Goal: Task Accomplishment & Management: Manage account settings

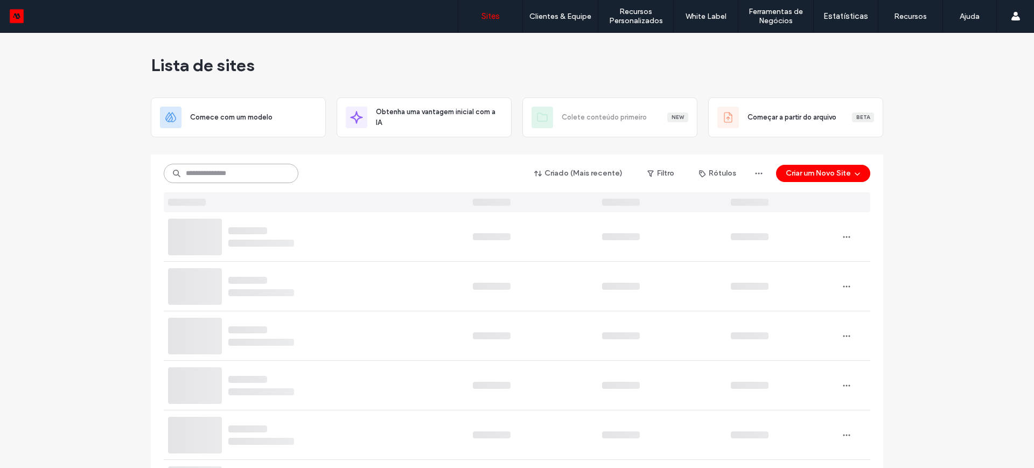
click at [216, 176] on input at bounding box center [231, 173] width 135 height 19
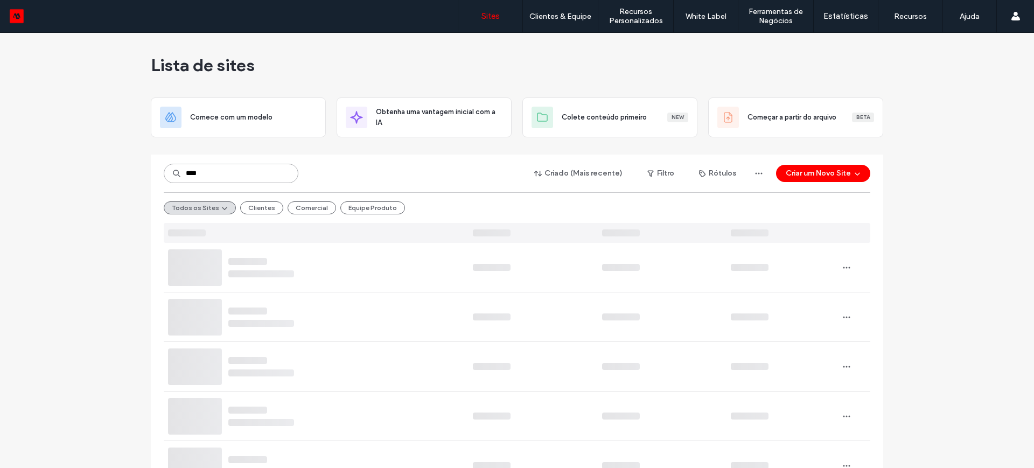
type input "*****"
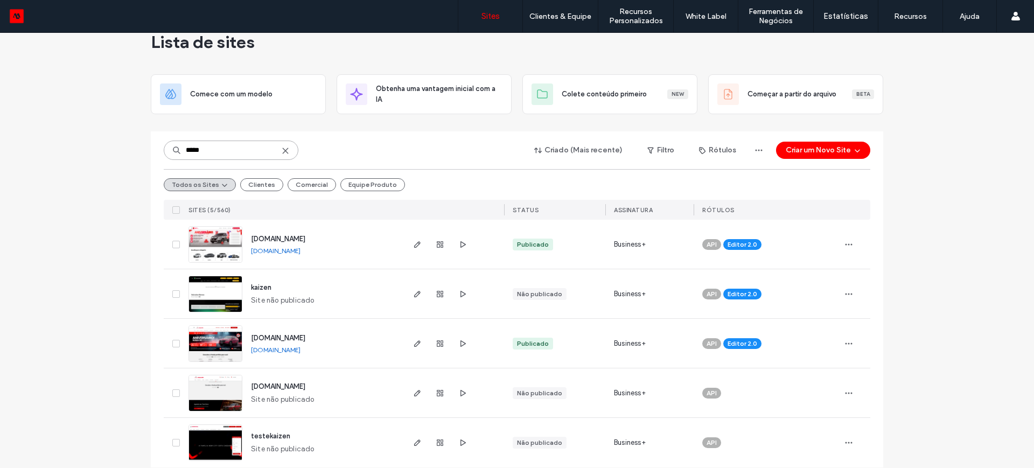
scroll to position [36, 0]
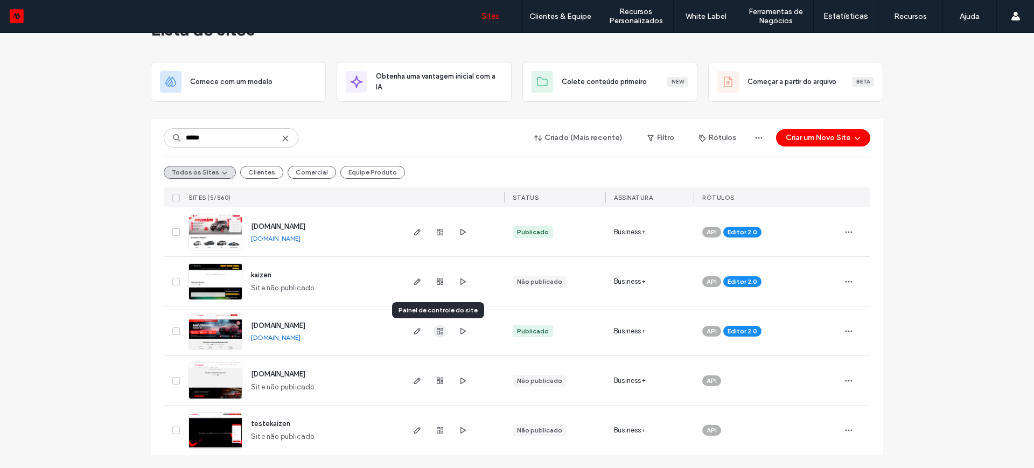
click at [439, 328] on use "button" at bounding box center [440, 331] width 6 height 6
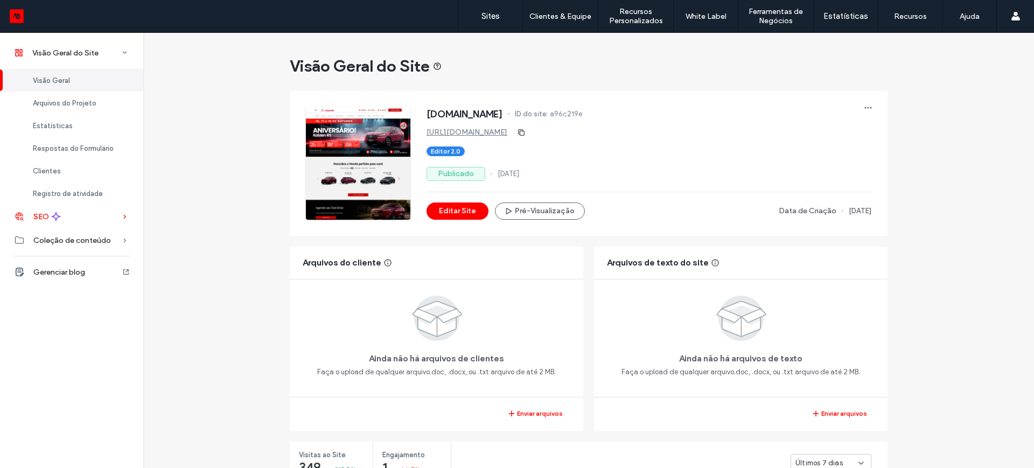
click at [44, 216] on span "SEO" at bounding box center [41, 216] width 16 height 9
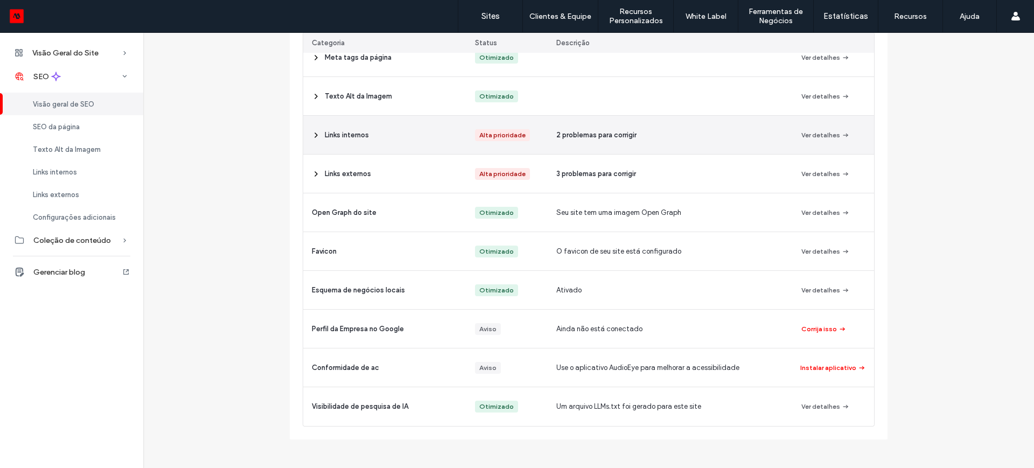
scroll to position [61, 0]
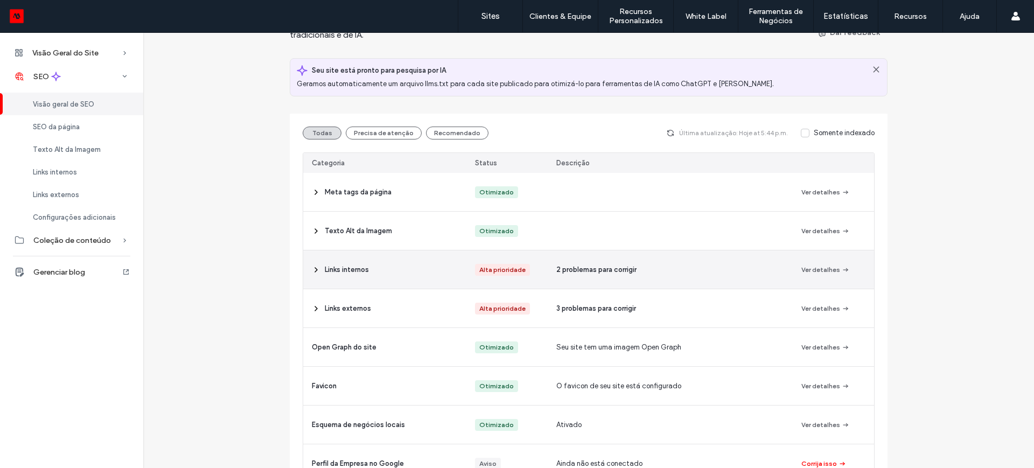
click at [586, 266] on span "2 problemas para corrigir" at bounding box center [597, 270] width 80 height 11
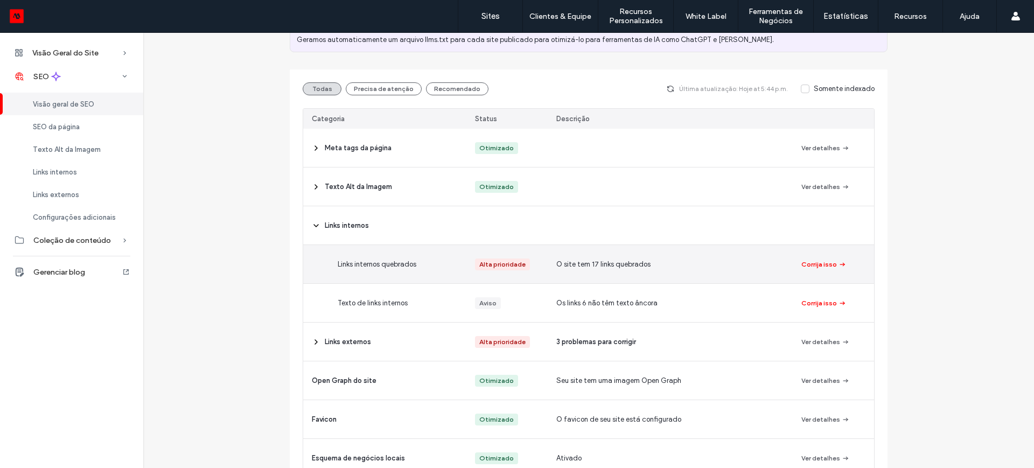
scroll to position [128, 0]
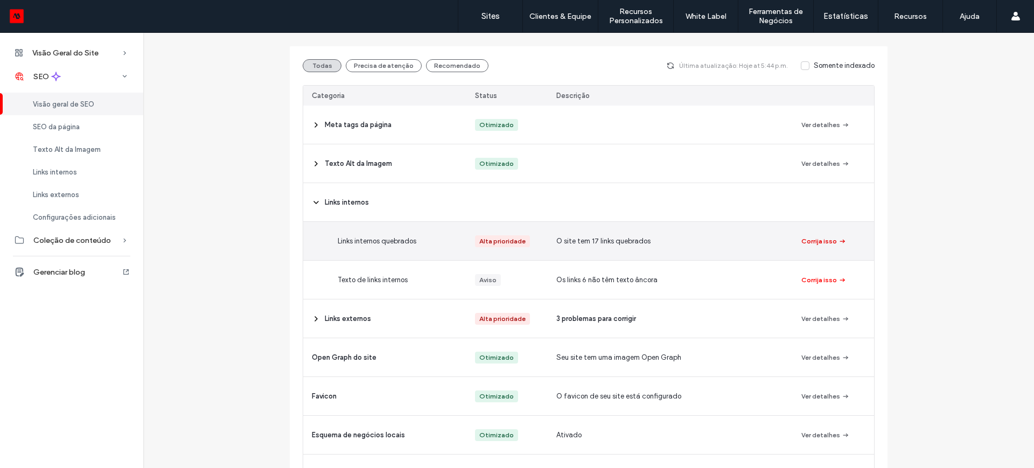
click at [810, 240] on button "Corrija isso" at bounding box center [824, 241] width 45 height 13
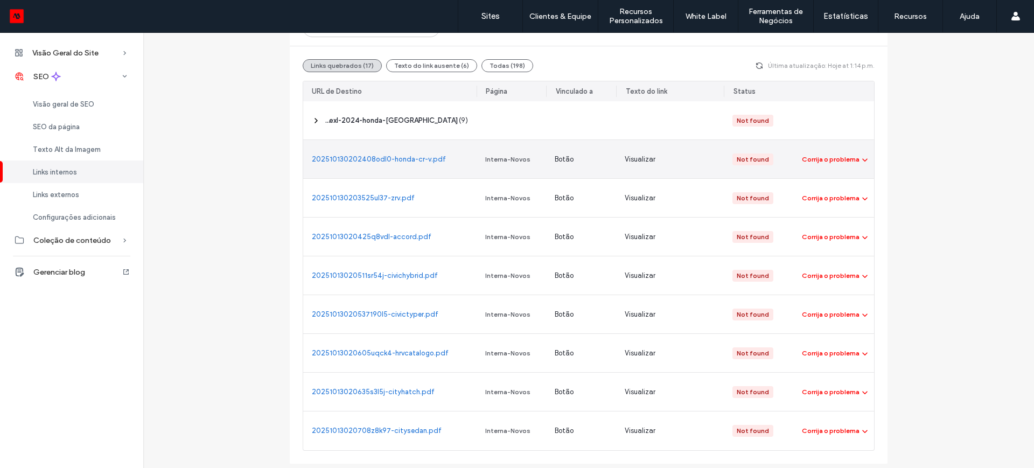
scroll to position [135, 0]
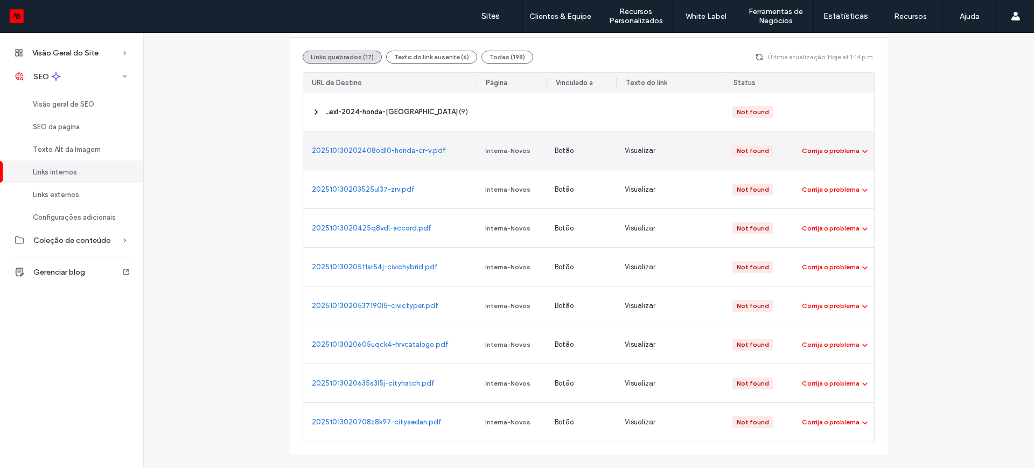
click at [845, 148] on div "Corrija o problema" at bounding box center [831, 151] width 58 height 10
click at [844, 197] on span "Link de redirecionamento" at bounding box center [848, 197] width 80 height 11
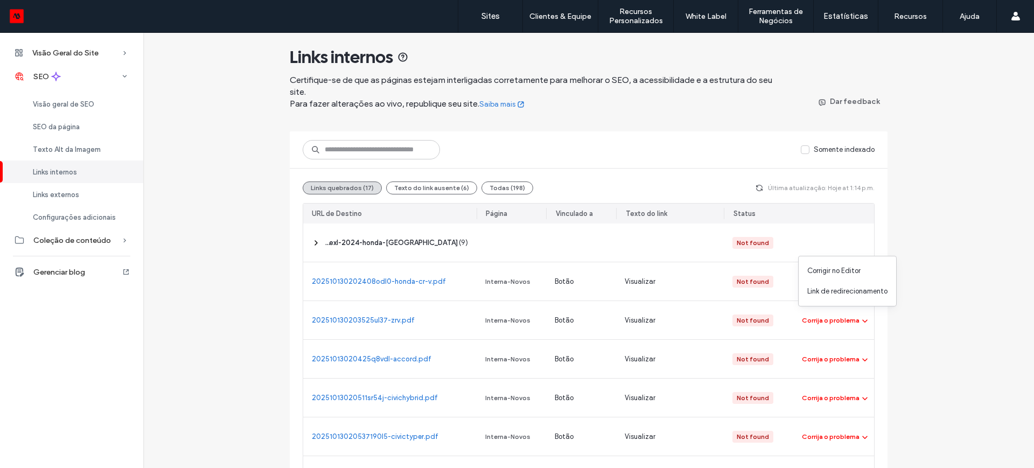
scroll to position [0, 0]
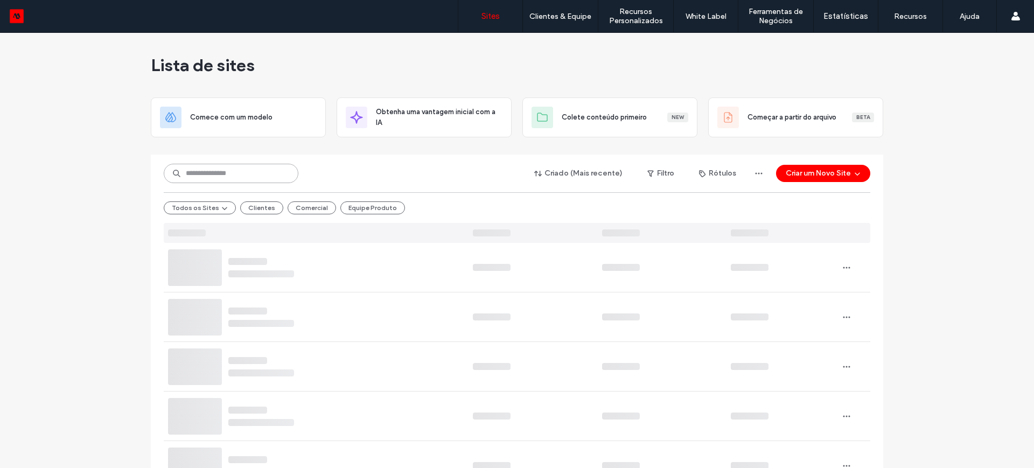
click at [237, 174] on input at bounding box center [231, 173] width 135 height 19
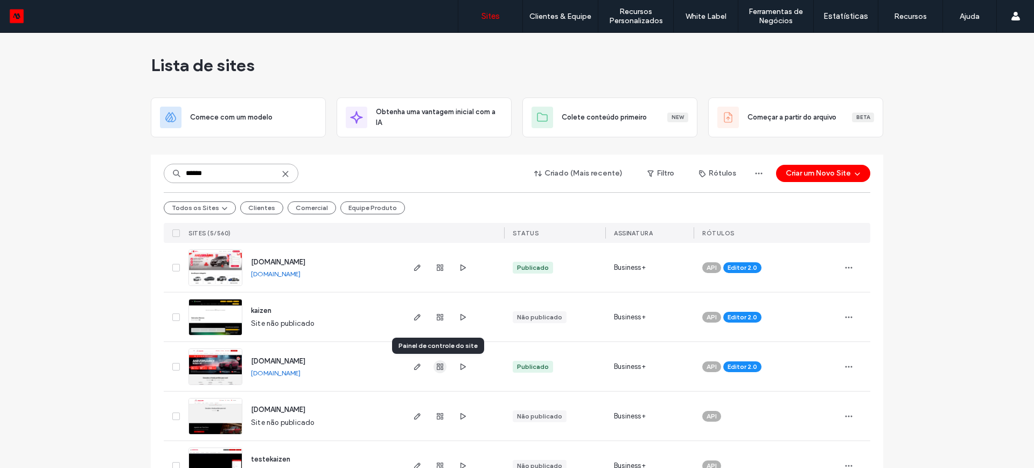
type input "******"
click at [439, 366] on use "button" at bounding box center [440, 367] width 6 height 6
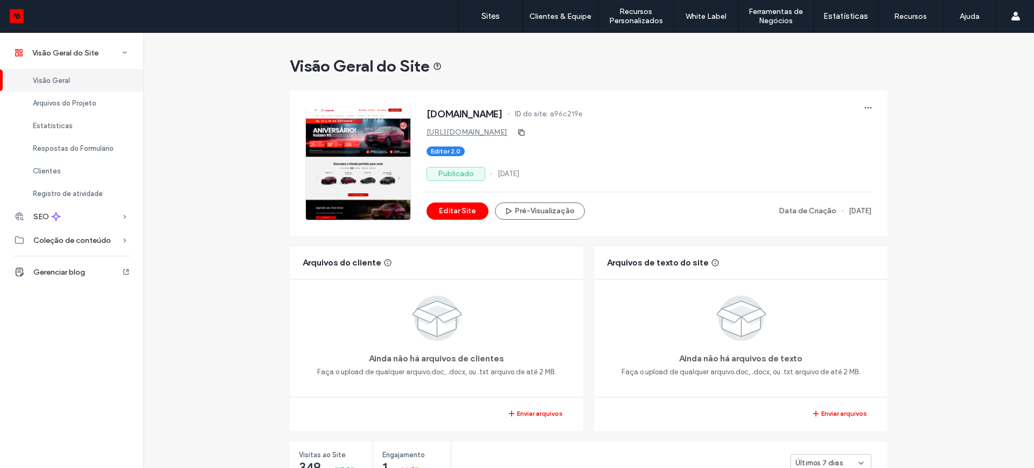
scroll to position [67, 0]
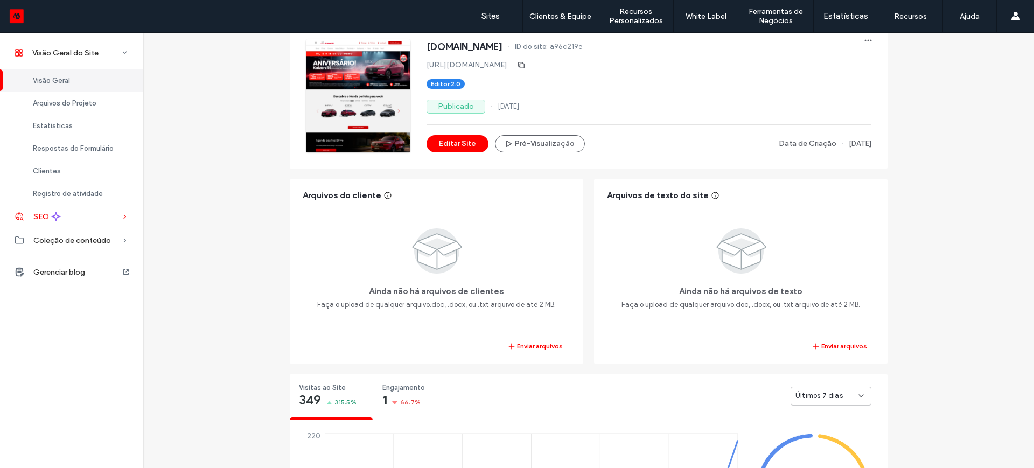
click at [45, 212] on span "SEO" at bounding box center [41, 216] width 16 height 9
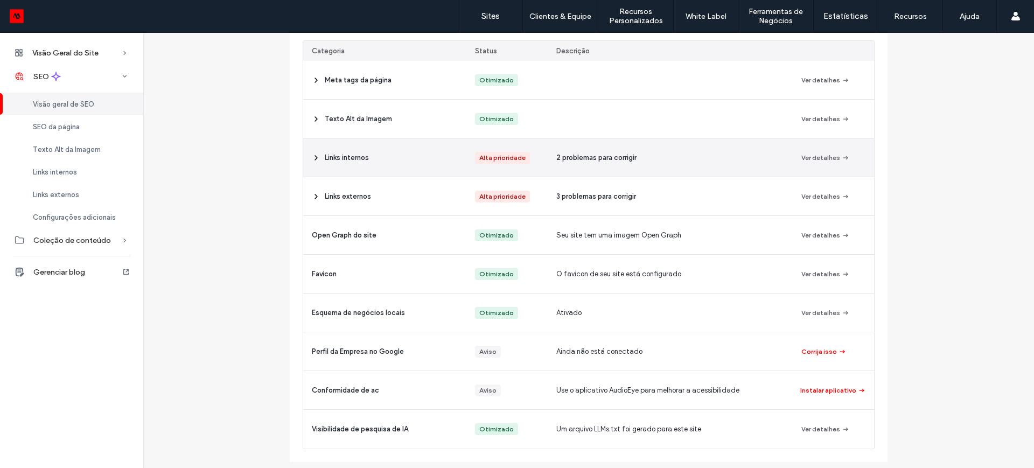
scroll to position [175, 0]
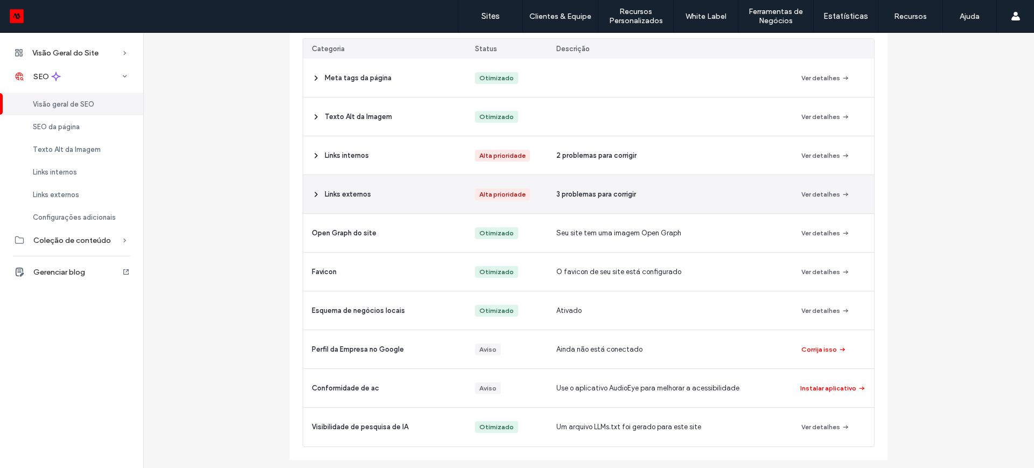
click at [818, 195] on button "Ver detalhes" at bounding box center [826, 194] width 48 height 13
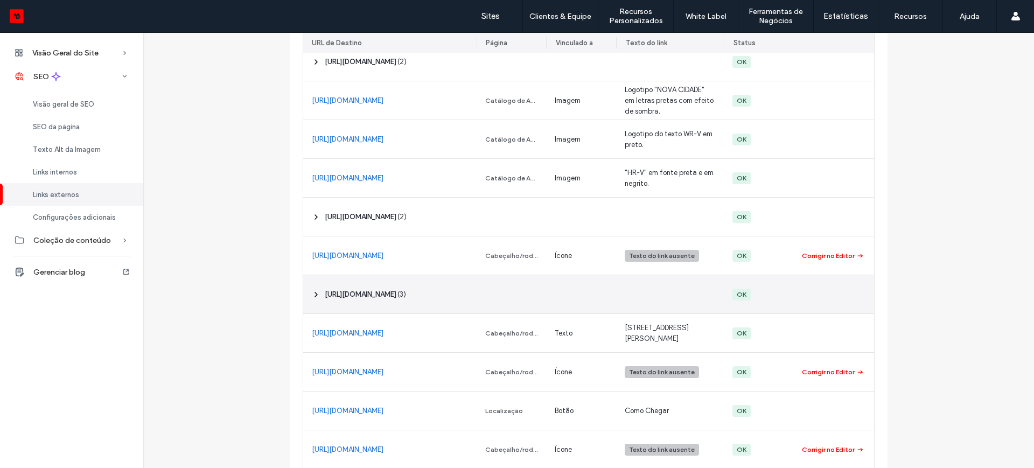
scroll to position [673, 0]
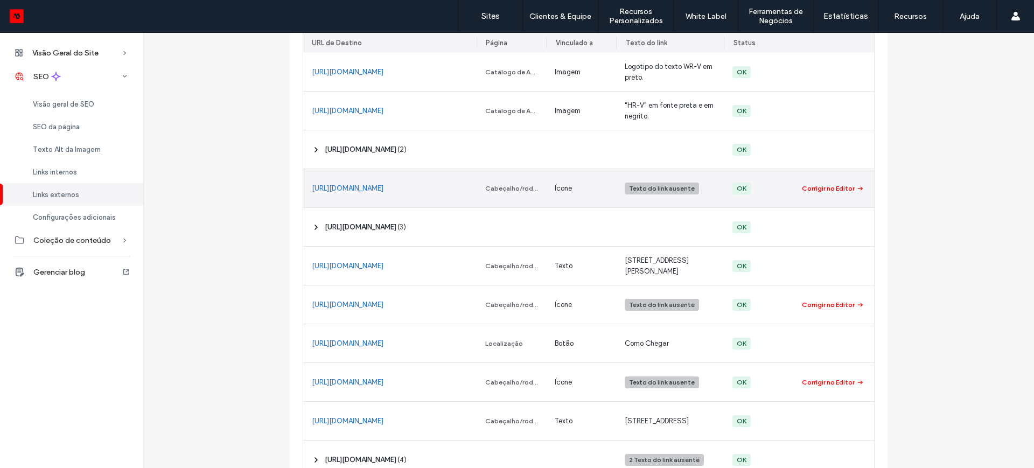
click at [818, 184] on div "Corrigir no Editor" at bounding box center [828, 189] width 53 height 10
click at [657, 184] on div "Texto do link ausente" at bounding box center [662, 189] width 66 height 10
click at [637, 184] on div "Texto do link ausente" at bounding box center [662, 189] width 66 height 10
click at [512, 184] on div "Cabeçalho/rodapé" at bounding box center [511, 189] width 53 height 10
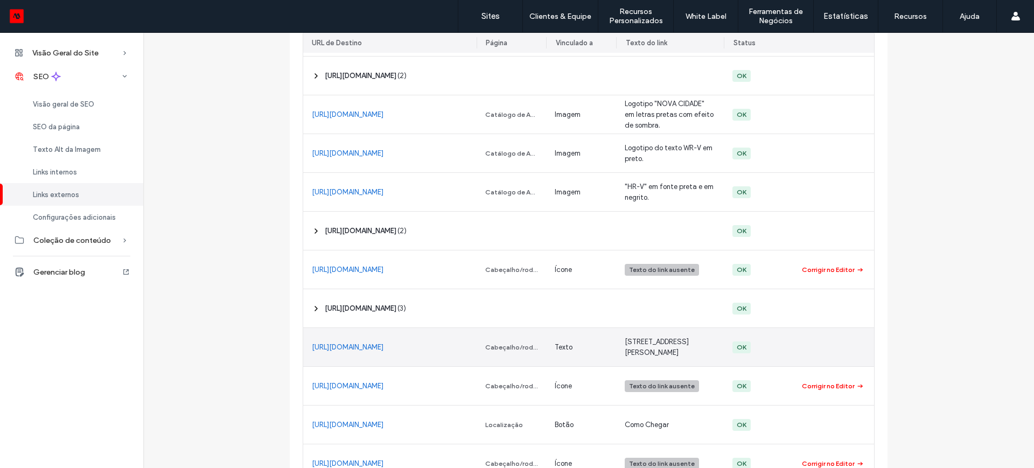
scroll to position [539, 0]
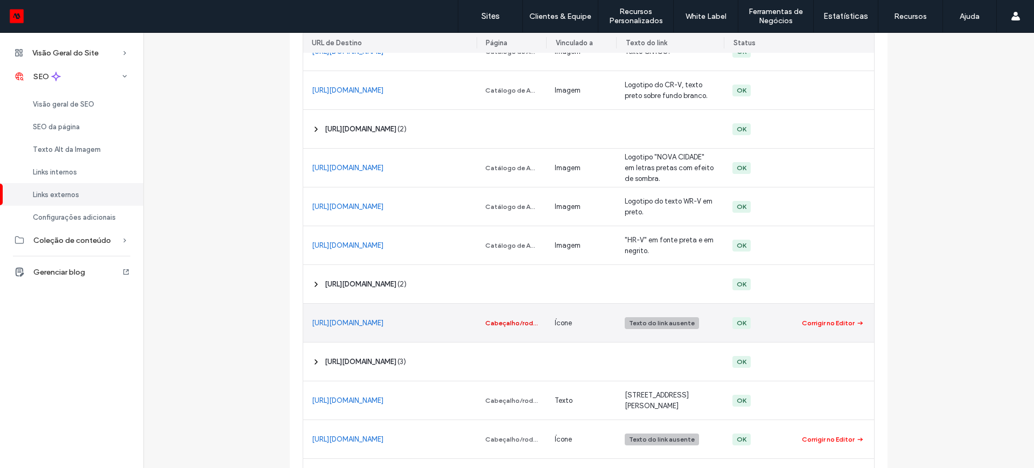
click at [514, 318] on div "Cabeçalho/rodapé" at bounding box center [511, 323] width 53 height 10
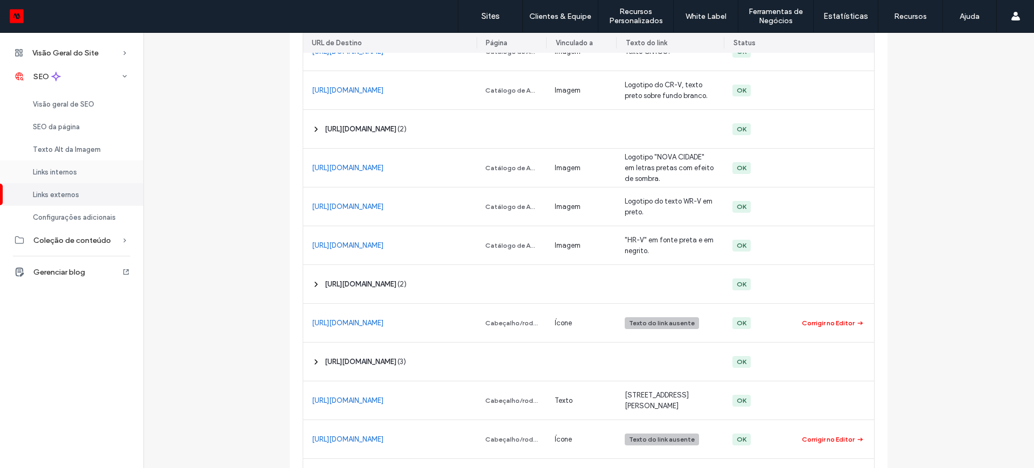
click at [72, 172] on span "Links internos" at bounding box center [55, 172] width 44 height 8
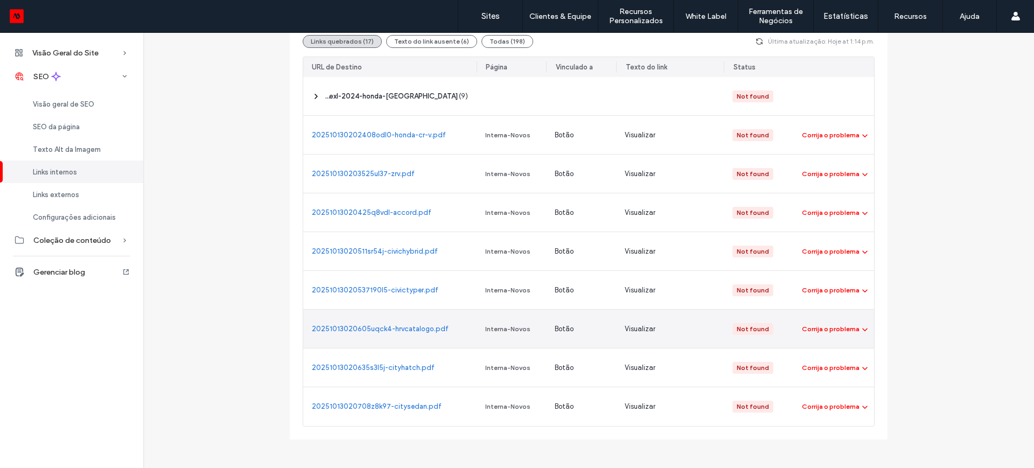
scroll to position [83, 0]
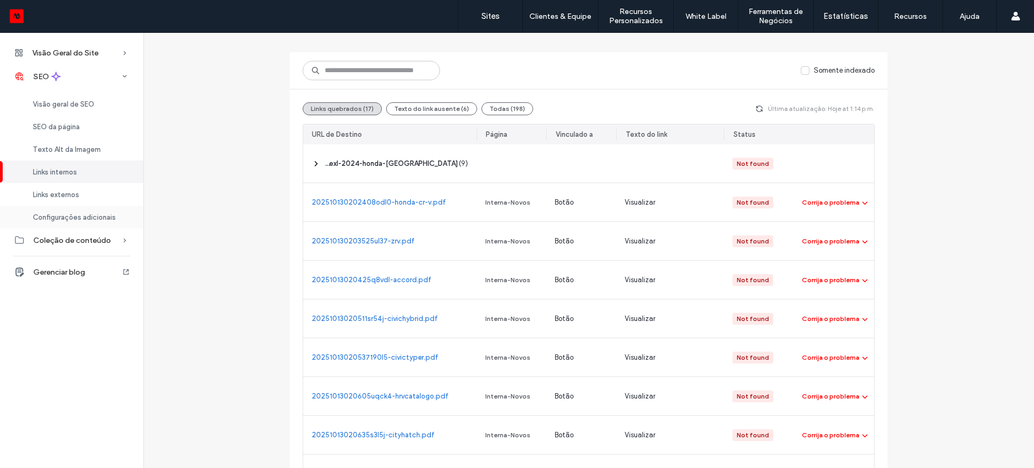
click at [49, 218] on span "Configurações adicionais" at bounding box center [74, 217] width 83 height 8
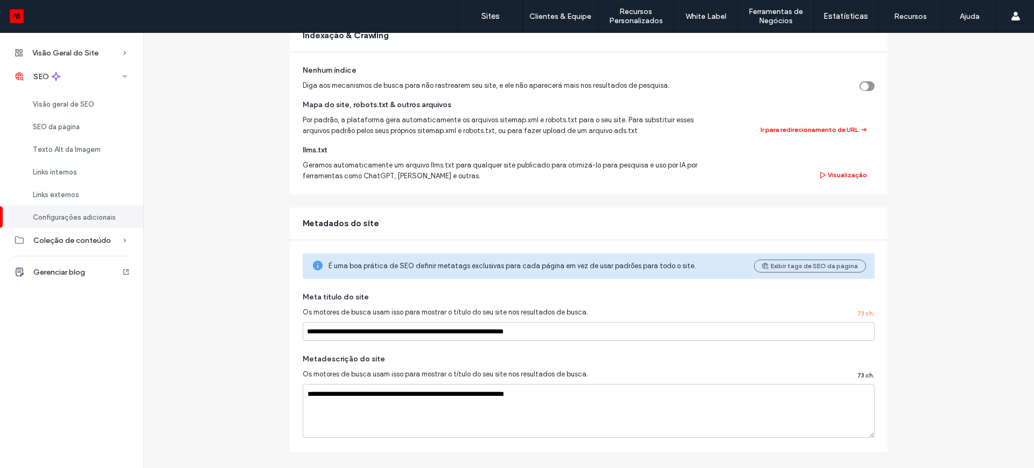
scroll to position [105, 0]
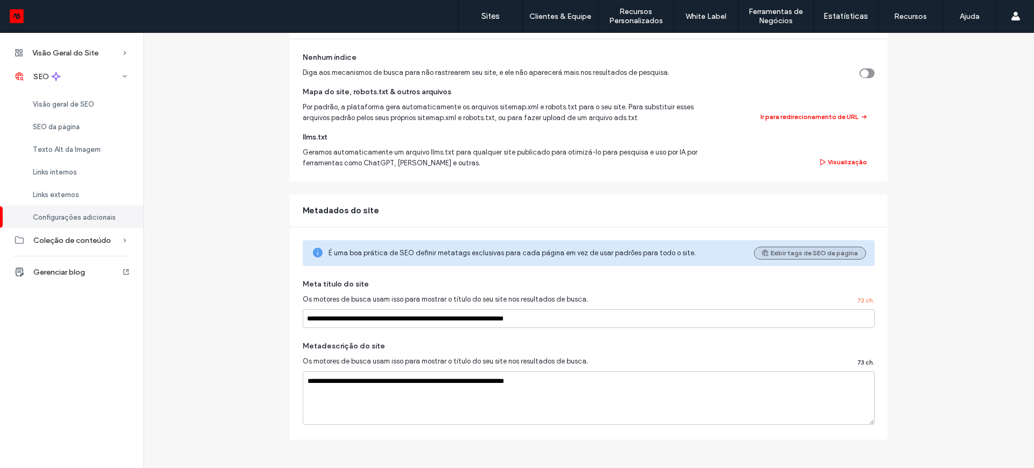
click at [794, 253] on button "Exibir tags de SEO da página" at bounding box center [810, 253] width 112 height 13
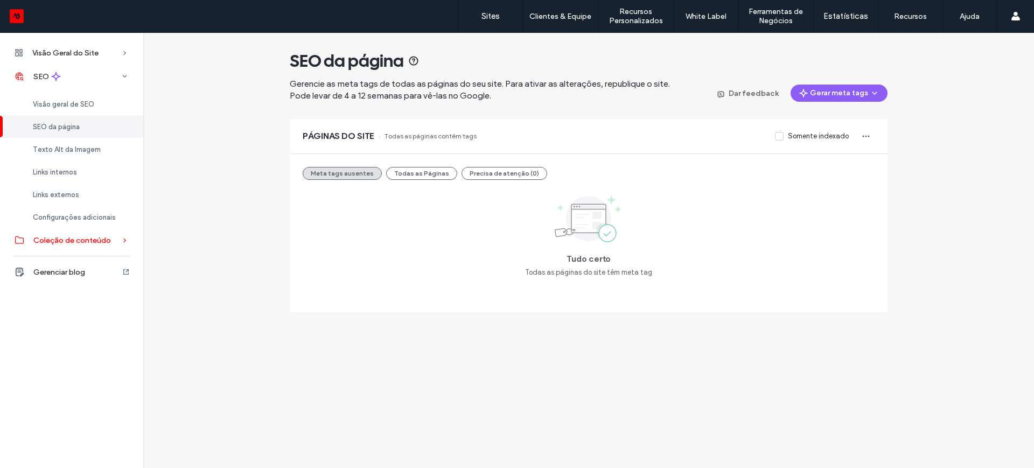
click at [45, 244] on span "Coleção de conteúdo" at bounding box center [72, 240] width 78 height 9
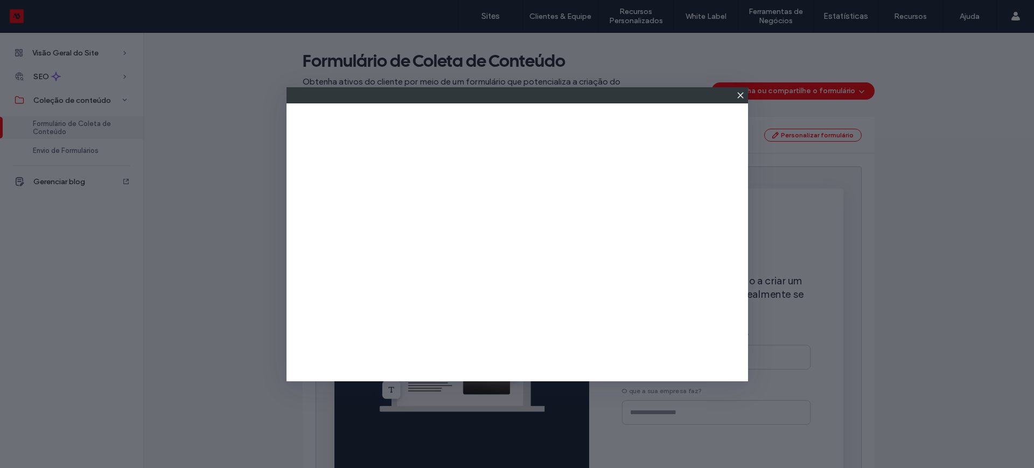
click at [743, 96] on icon at bounding box center [740, 95] width 9 height 9
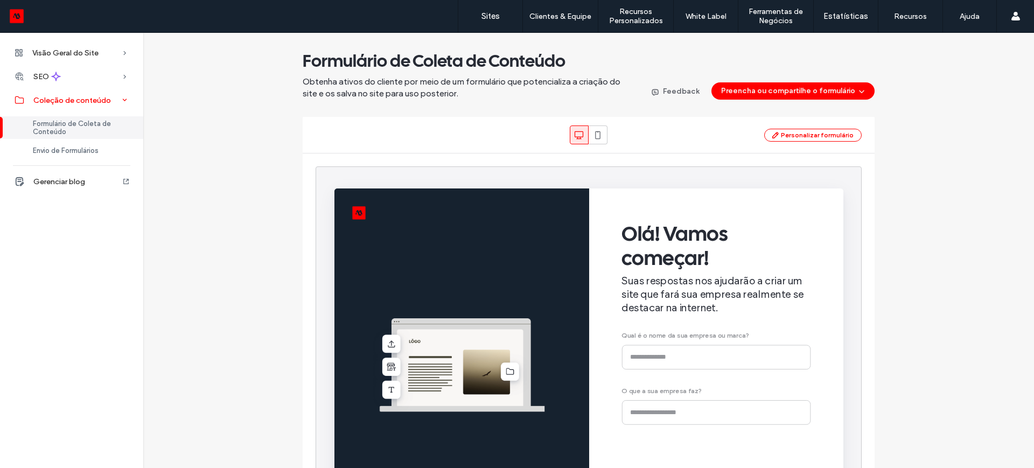
click at [57, 99] on span "Coleção de conteúdo" at bounding box center [72, 100] width 78 height 9
click at [53, 154] on span "Envio de Formulários" at bounding box center [66, 151] width 66 height 8
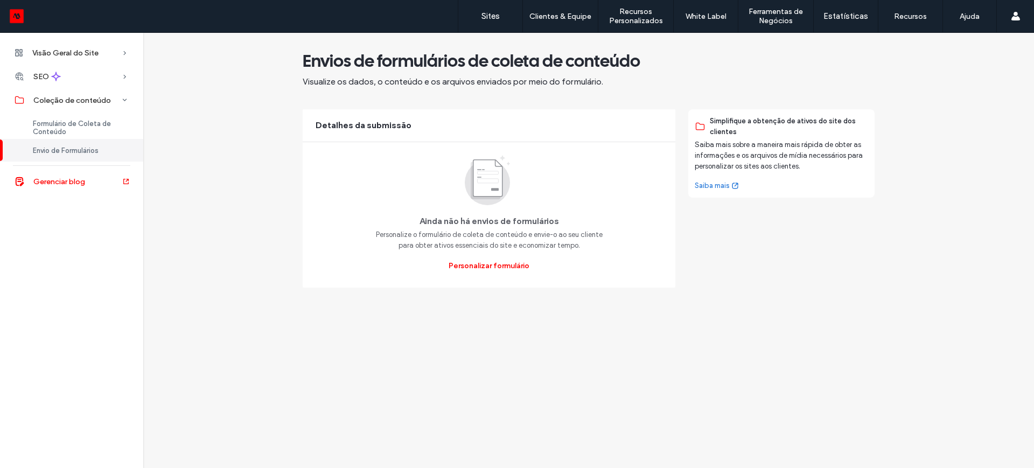
click at [47, 178] on span "Gerenciar blog" at bounding box center [59, 181] width 52 height 9
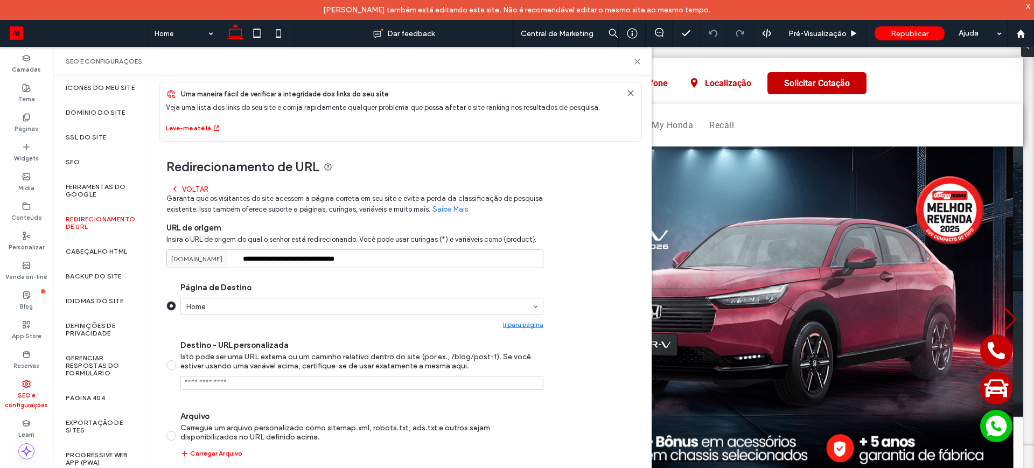
scroll to position [71, 0]
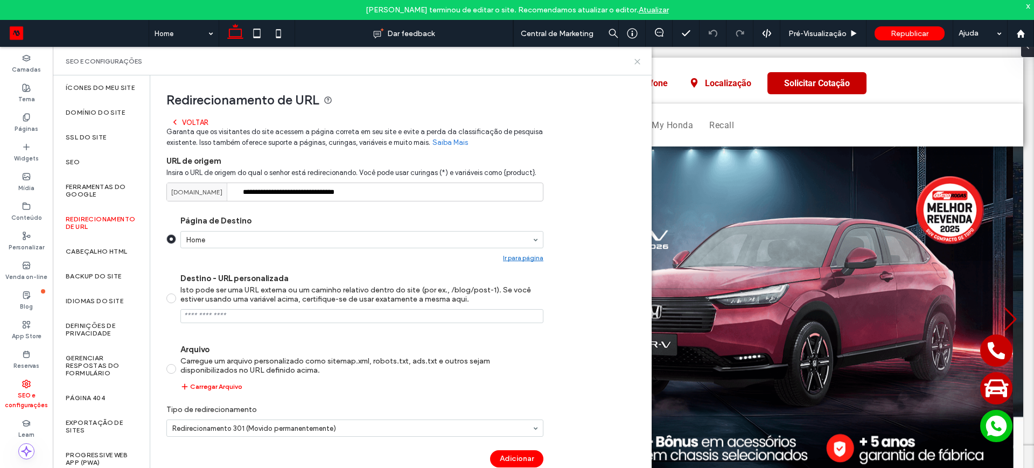
click at [640, 60] on icon at bounding box center [638, 62] width 8 height 8
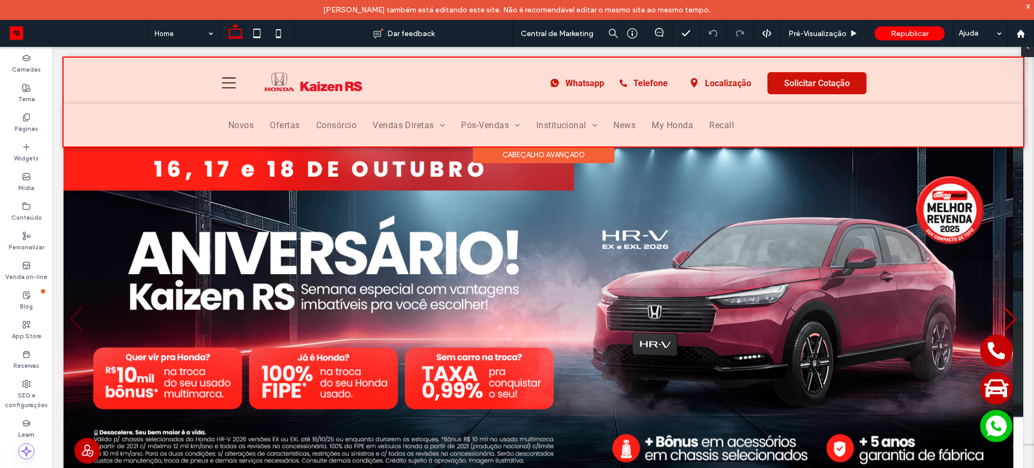
drag, startPoint x: 53, startPoint y: 47, endPoint x: 579, endPoint y: 80, distance: 527.4
click at [579, 80] on div at bounding box center [544, 102] width 960 height 89
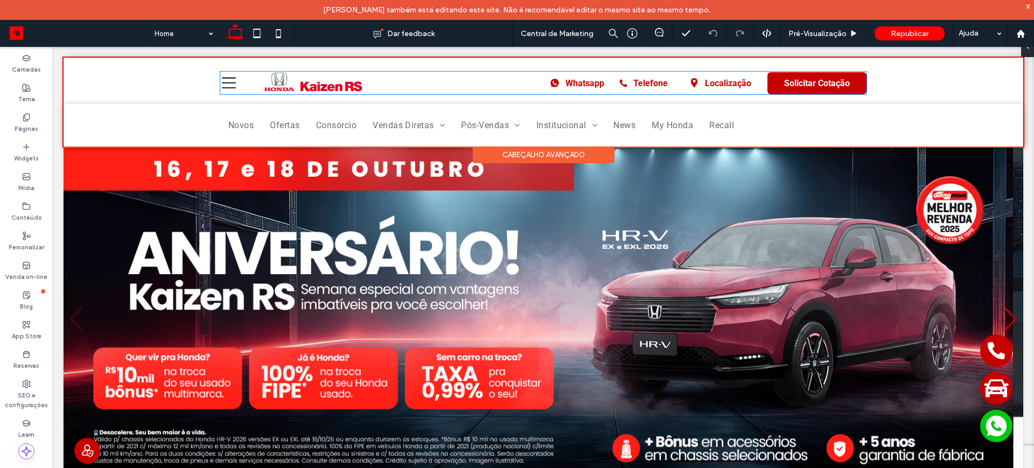
click at [579, 80] on span "Whatsapp" at bounding box center [585, 83] width 39 height 10
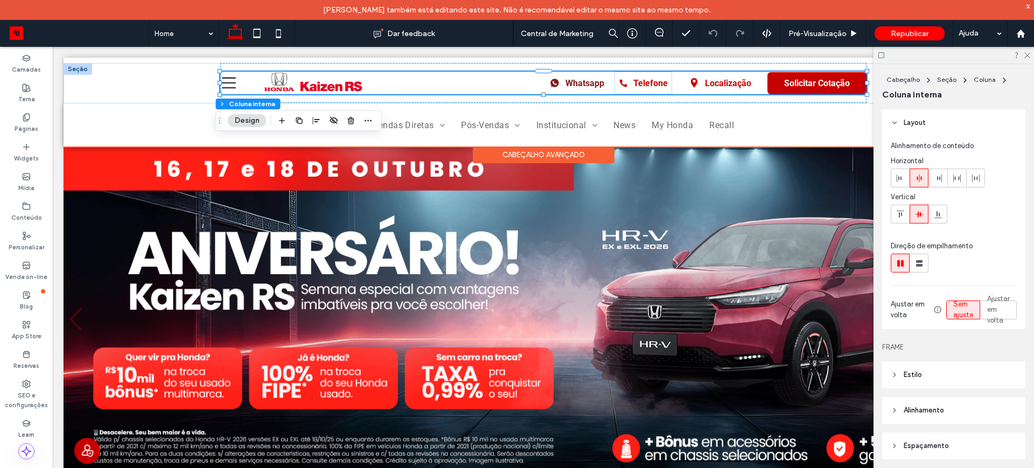
click at [582, 82] on span "Whatsapp" at bounding box center [585, 83] width 39 height 10
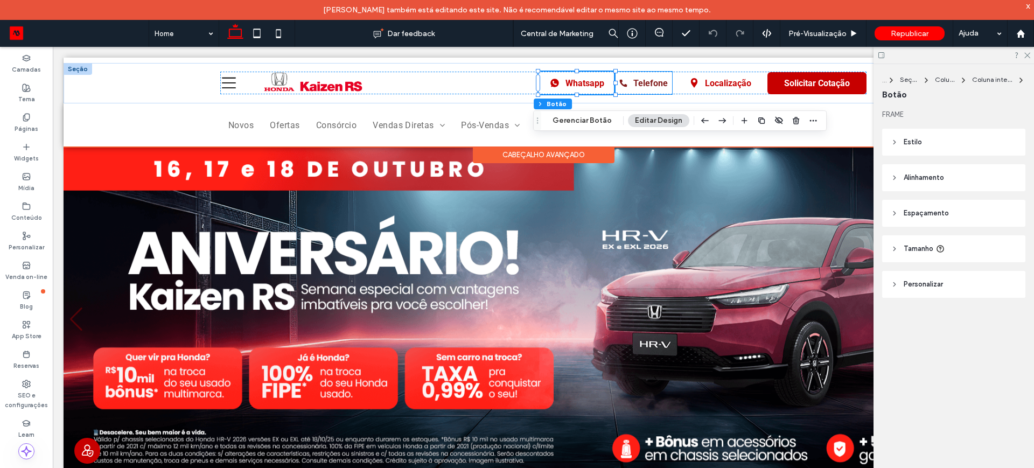
click at [634, 86] on span "Telefone" at bounding box center [651, 83] width 34 height 10
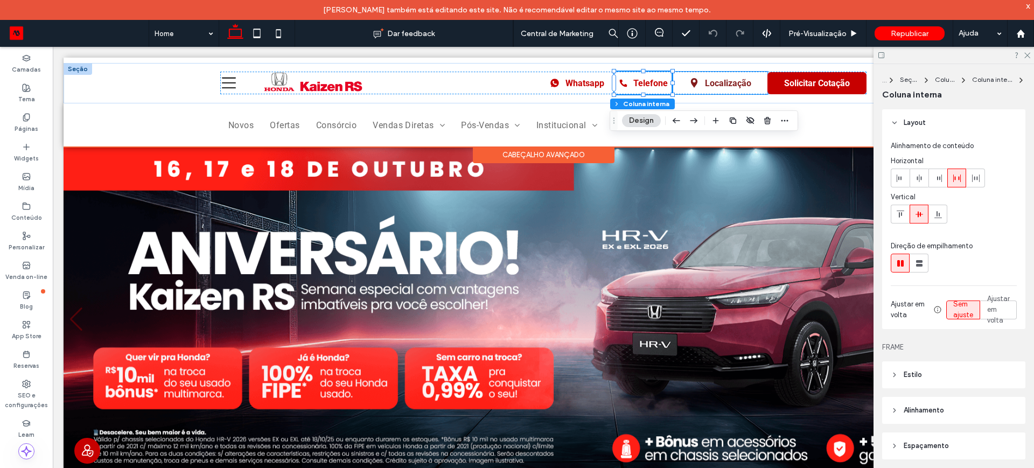
click at [699, 85] on link "Localização" at bounding box center [719, 83] width 95 height 23
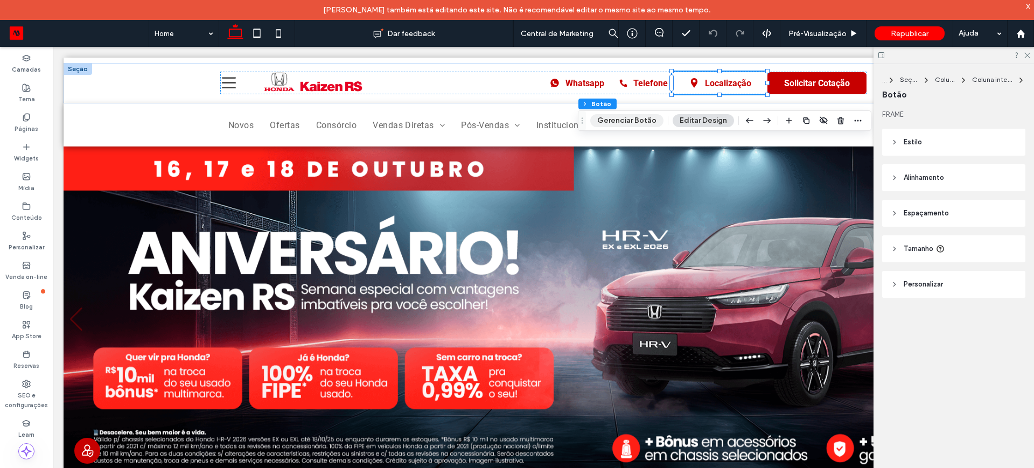
click at [621, 119] on button "Gerenciar Botão" at bounding box center [626, 120] width 73 height 13
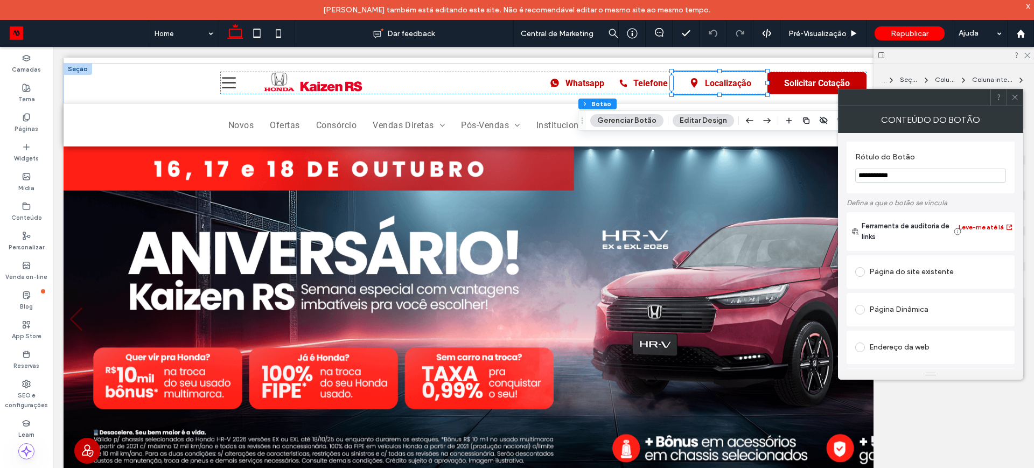
click at [975, 224] on button "Leve-me até lá" at bounding box center [986, 227] width 48 height 13
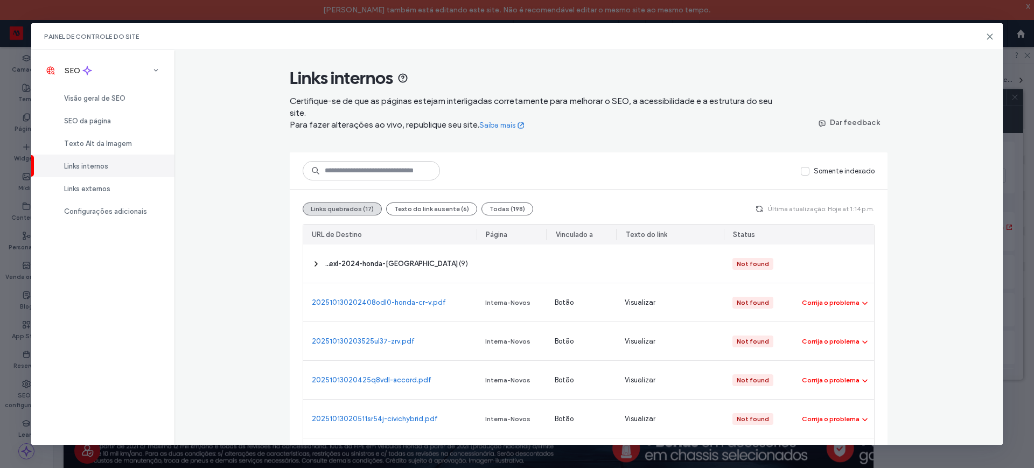
scroll to position [67, 0]
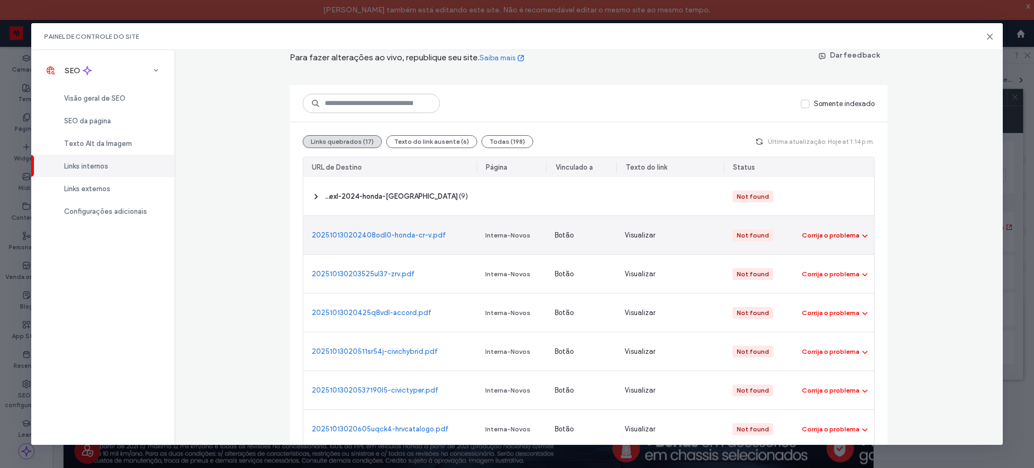
click at [817, 233] on div "Corrija o problema" at bounding box center [831, 236] width 58 height 10
click at [836, 262] on span "Corrigir no Editor" at bounding box center [833, 261] width 53 height 11
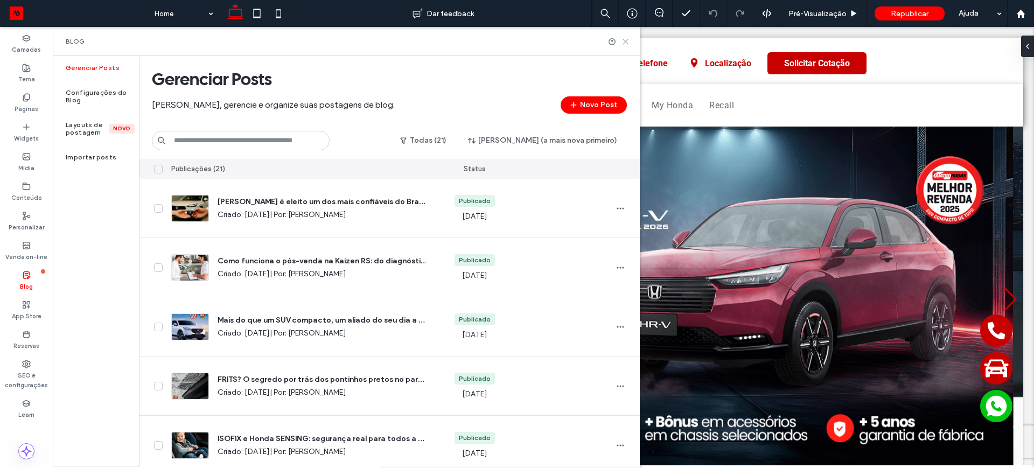
click at [626, 42] on icon at bounding box center [626, 42] width 8 height 8
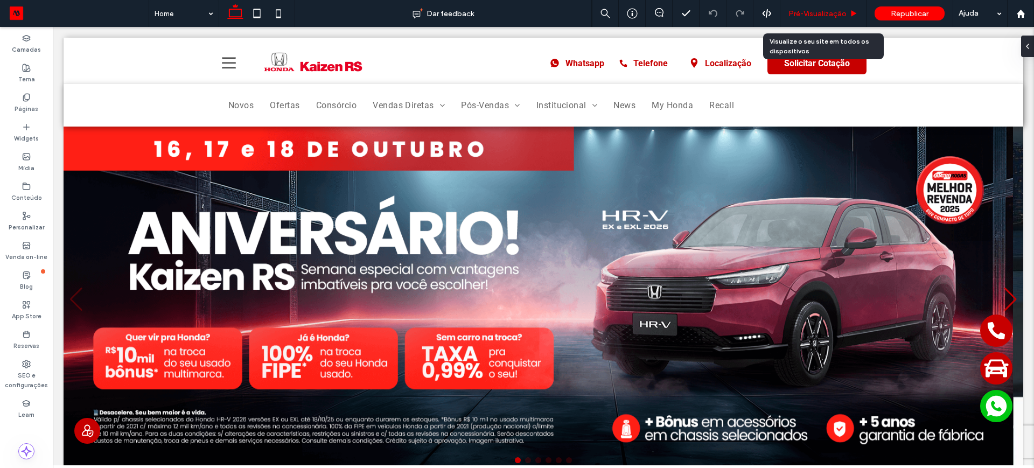
click at [810, 10] on span "Pré-Visualizaçāo" at bounding box center [818, 13] width 58 height 9
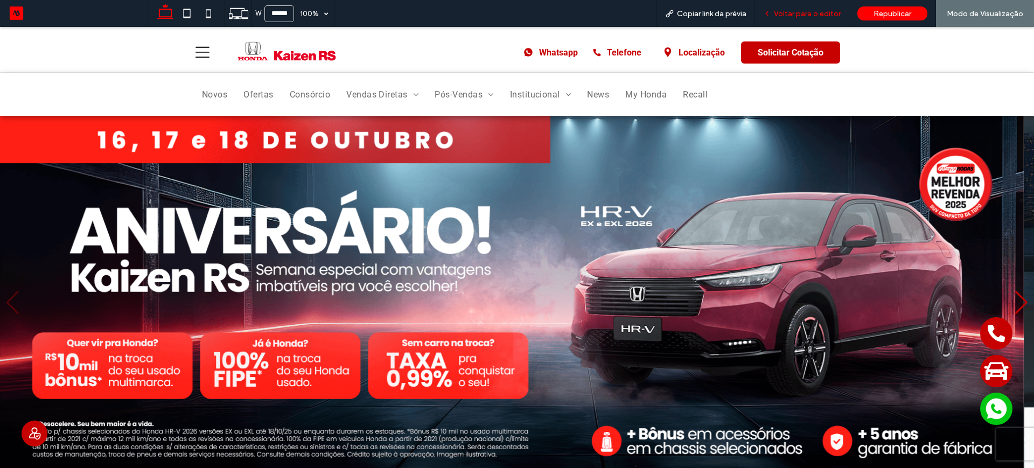
click at [799, 18] on div "Voltar para o editor" at bounding box center [802, 13] width 94 height 27
click at [807, 11] on span "Voltar para o editor" at bounding box center [807, 13] width 67 height 9
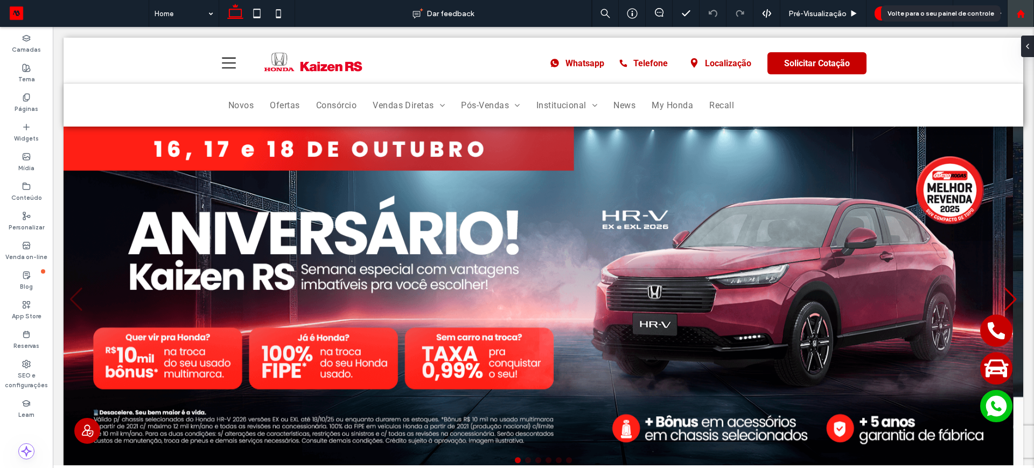
click at [1020, 15] on icon at bounding box center [1021, 13] width 9 height 9
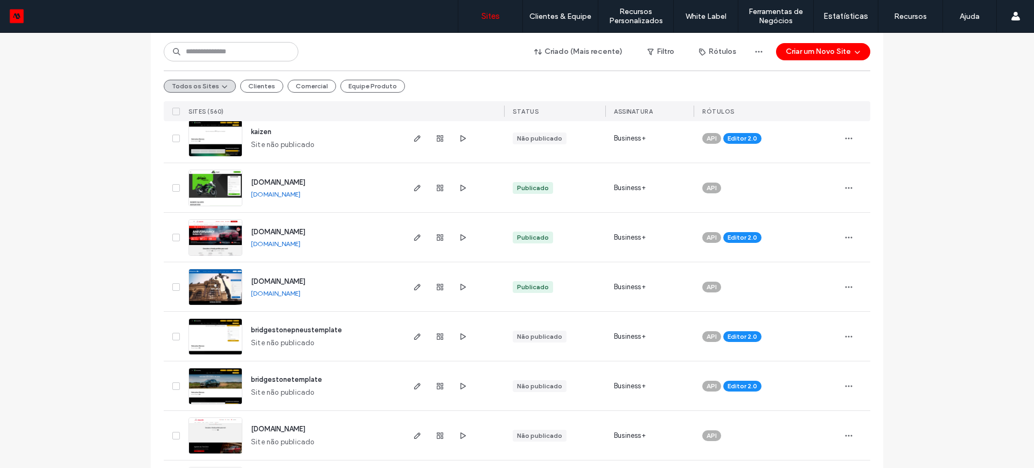
scroll to position [539, 0]
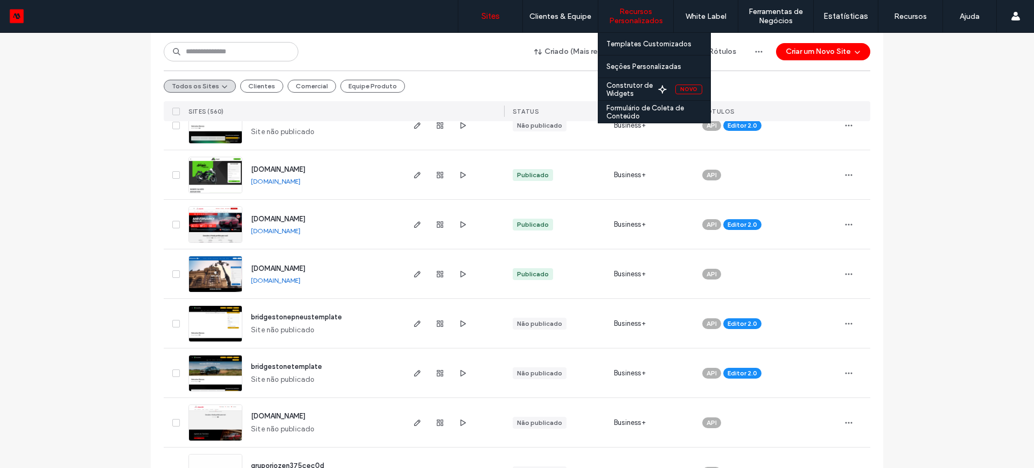
click at [639, 16] on label "Recursos Personalizados" at bounding box center [636, 16] width 75 height 18
click at [636, 40] on label "Templates Customizados" at bounding box center [649, 44] width 85 height 8
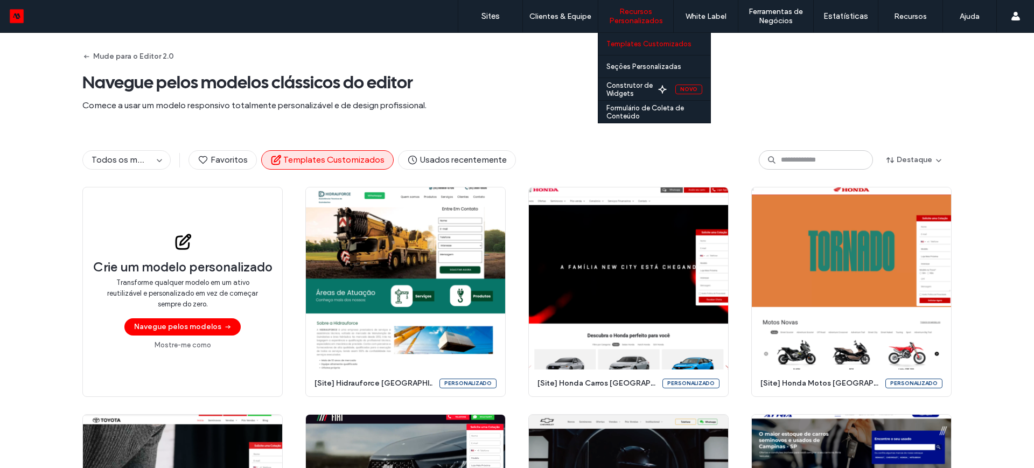
click at [632, 41] on label "Templates Customizados" at bounding box center [649, 44] width 85 height 8
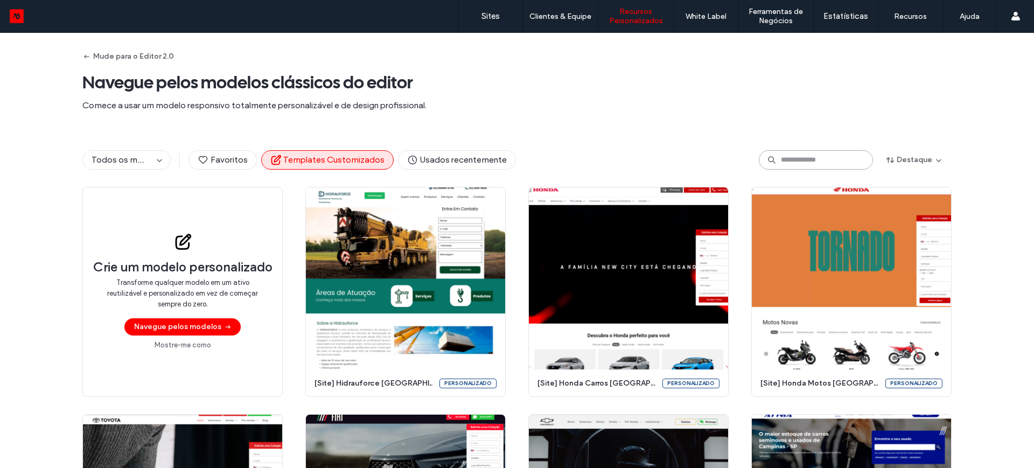
click at [792, 161] on input at bounding box center [816, 159] width 114 height 19
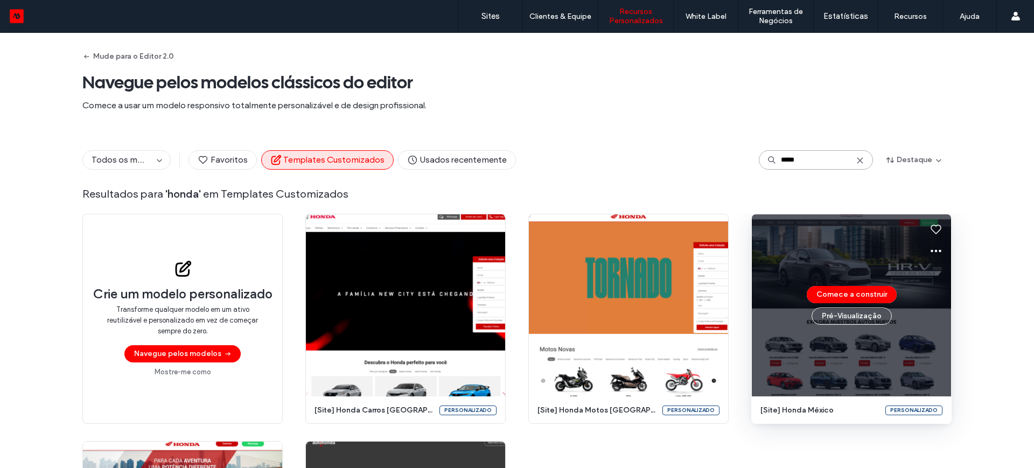
type input "*****"
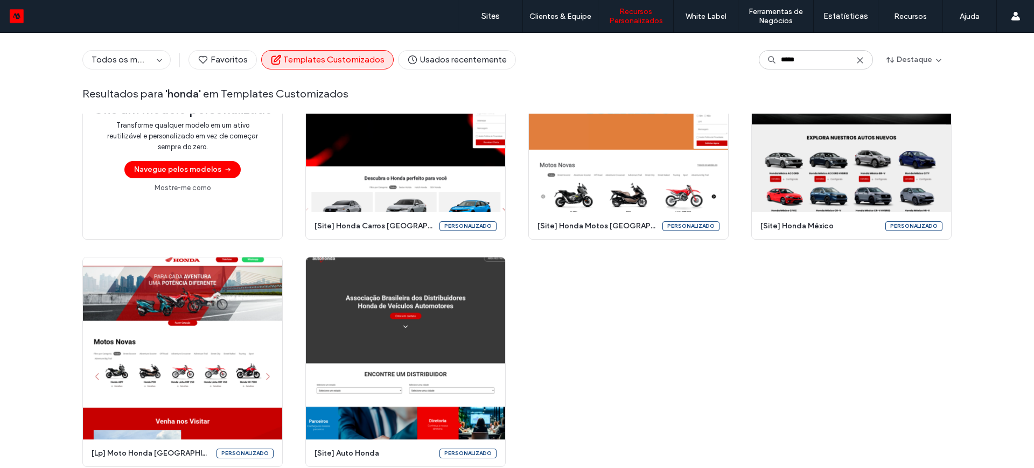
scroll to position [52, 0]
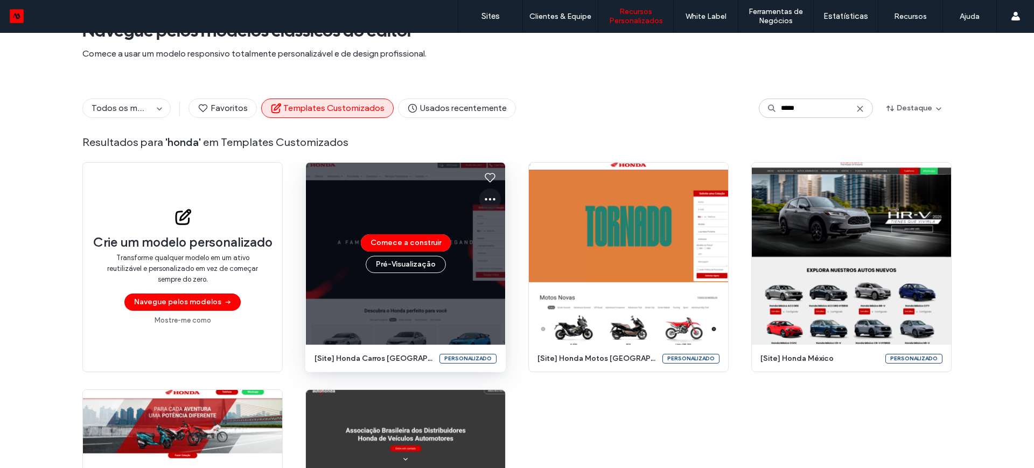
click at [488, 197] on icon at bounding box center [490, 199] width 13 height 13
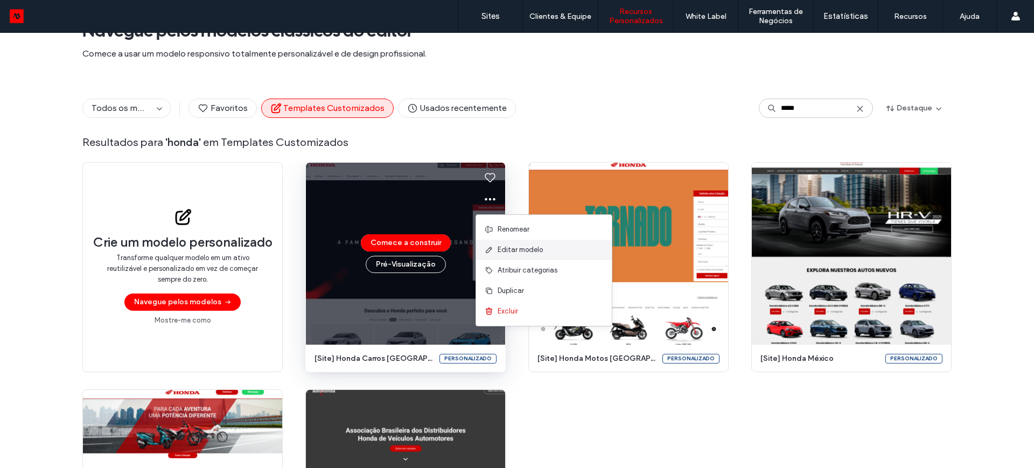
click at [520, 250] on span "Editar modelo" at bounding box center [520, 250] width 45 height 11
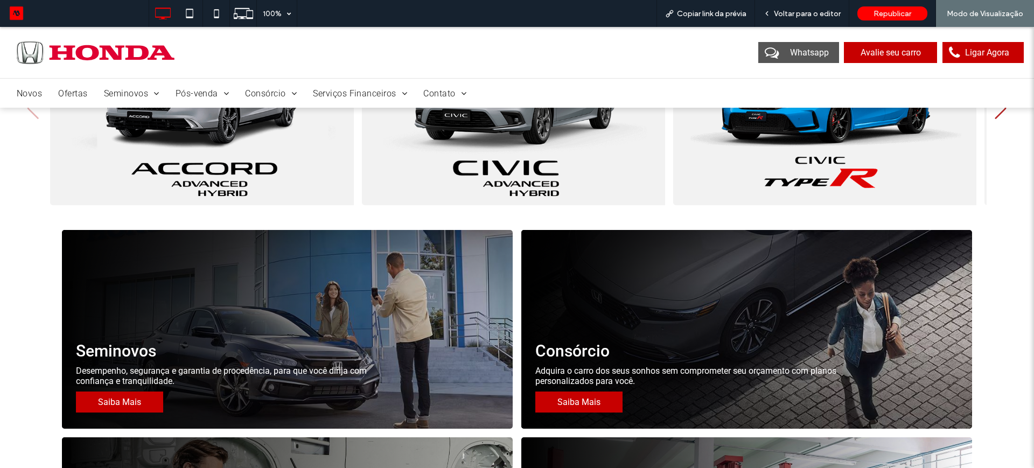
scroll to position [600, 0]
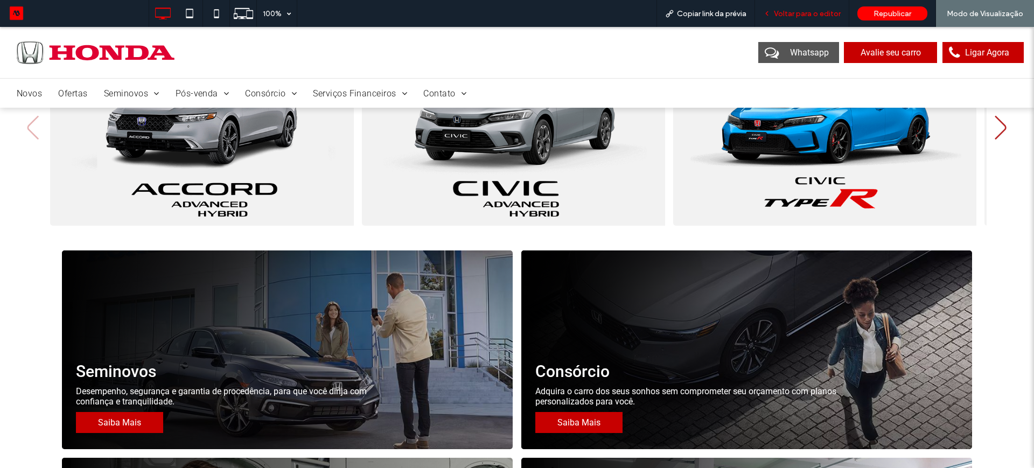
click at [800, 17] on span "Voltar para o editor" at bounding box center [807, 13] width 67 height 9
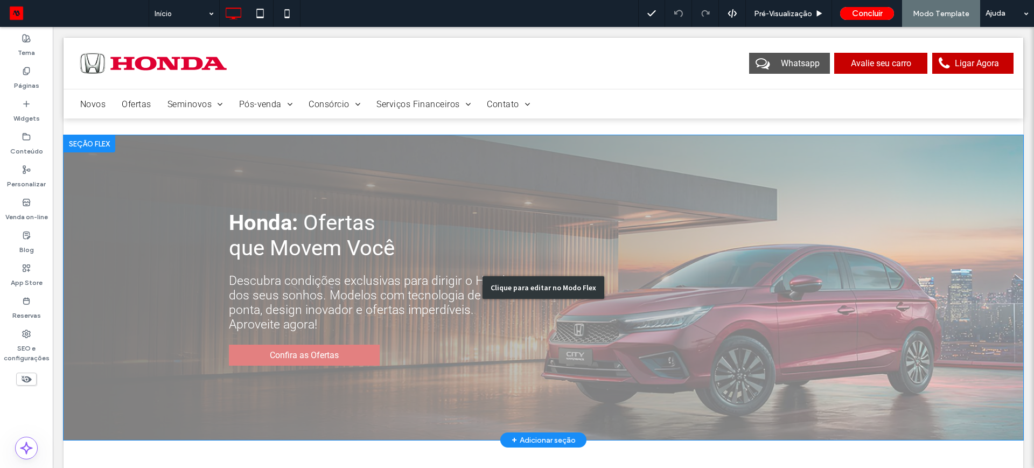
scroll to position [1206, 0]
